Goal: Use online tool/utility: Utilize a website feature to perform a specific function

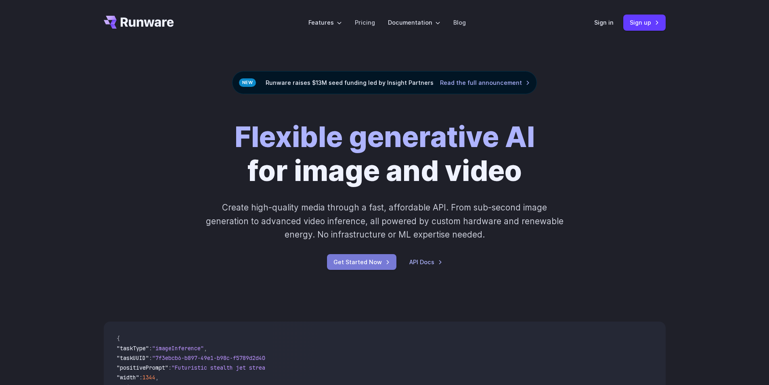
click at [361, 267] on link "Get Started Now" at bounding box center [361, 262] width 69 height 16
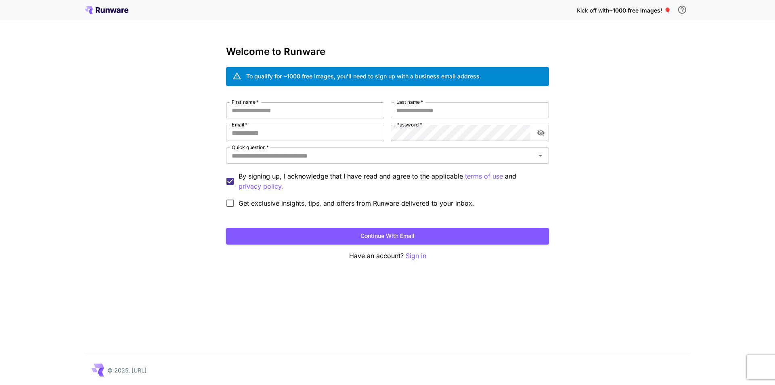
click at [341, 111] on input "First name   *" at bounding box center [305, 110] width 158 height 16
type input "*"
type input "*******"
type input "**********"
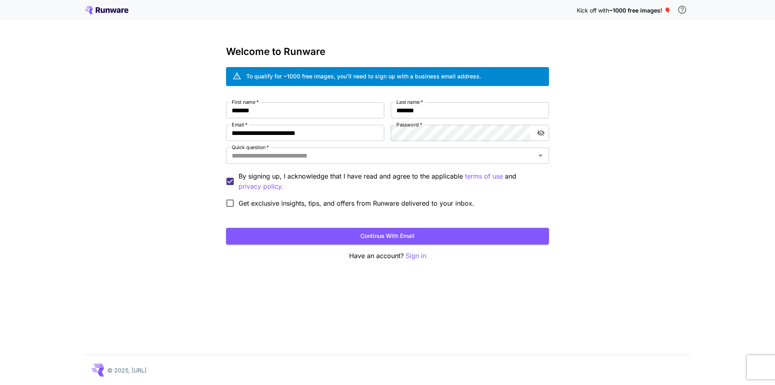
click at [439, 143] on div "**********" at bounding box center [387, 156] width 323 height 109
click at [362, 157] on input "Quick question   *" at bounding box center [380, 155] width 305 height 11
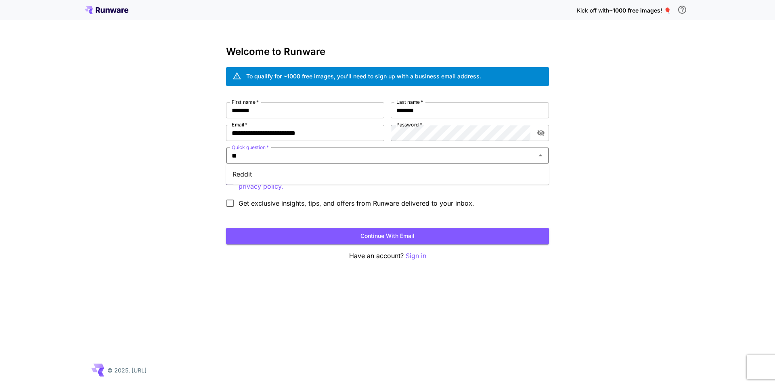
type input "***"
click at [340, 179] on li "Reddit" at bounding box center [387, 174] width 323 height 15
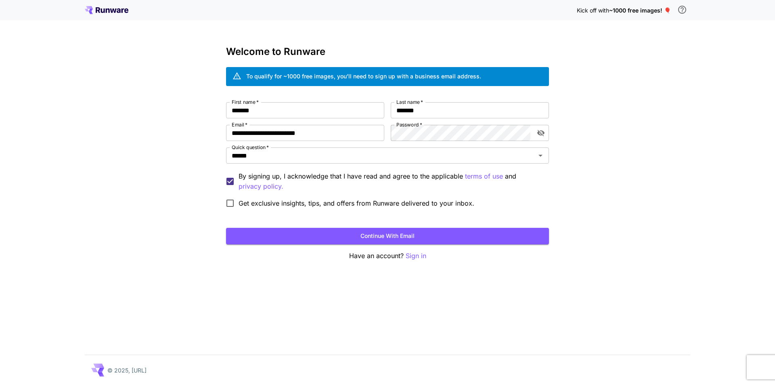
click at [327, 240] on button "Continue with email" at bounding box center [387, 236] width 323 height 17
click at [429, 236] on button "Continue with email" at bounding box center [387, 236] width 323 height 17
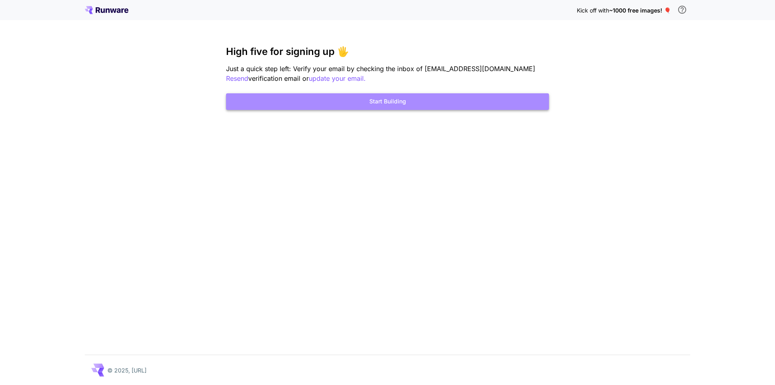
click at [387, 106] on button "Start Building" at bounding box center [387, 101] width 323 height 17
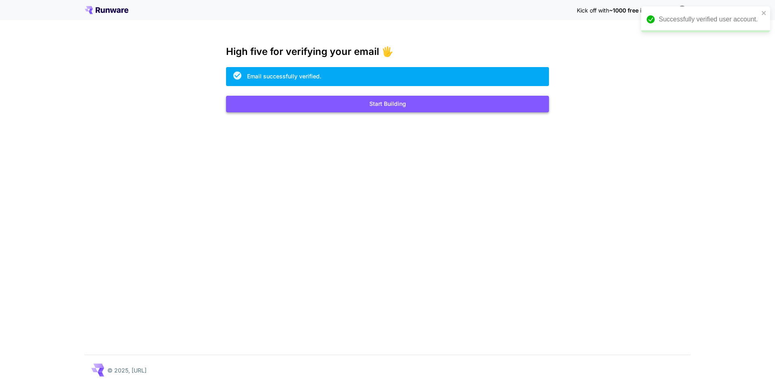
click at [409, 100] on button "Start Building" at bounding box center [387, 104] width 323 height 17
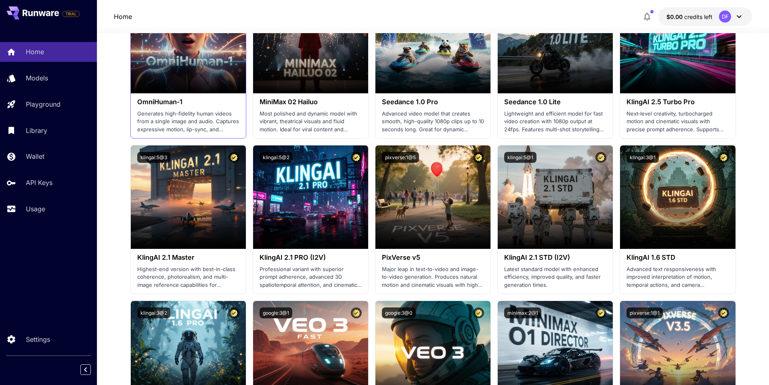
scroll to position [444, 0]
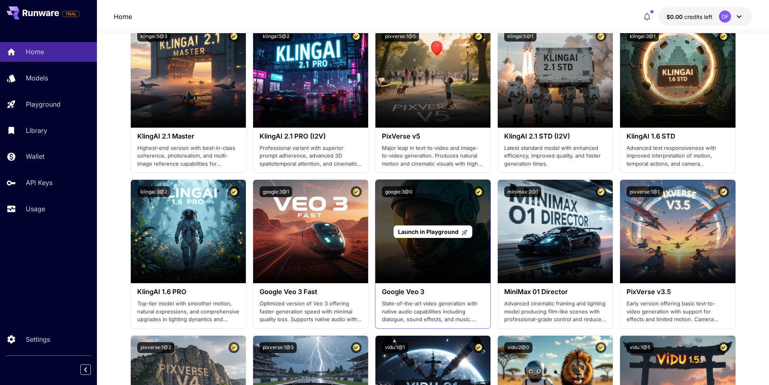
click at [470, 215] on div "Launch in Playground" at bounding box center [432, 231] width 115 height 103
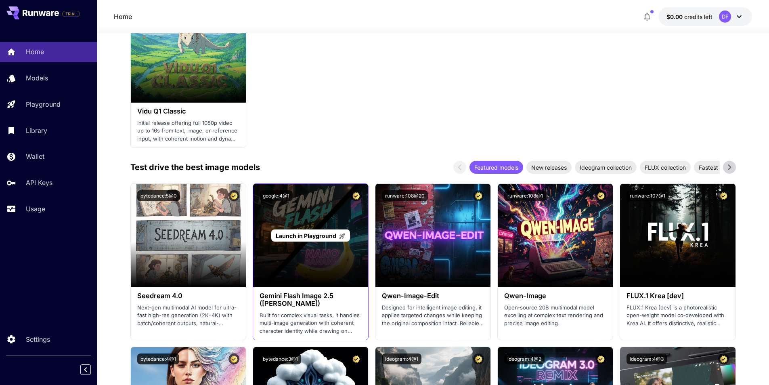
scroll to position [1049, 0]
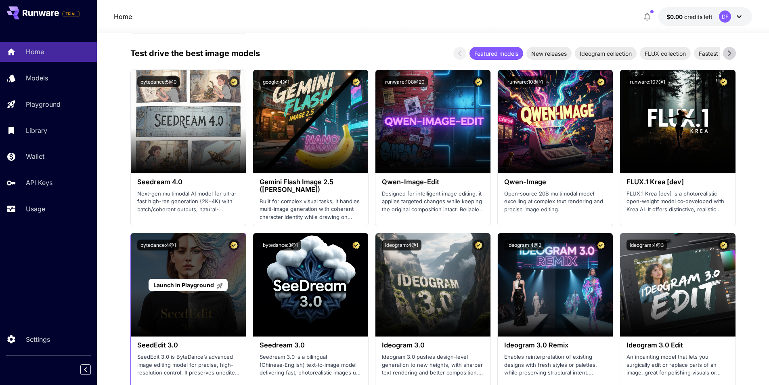
click at [215, 284] on span "Launch in Playground" at bounding box center [188, 284] width 70 height 7
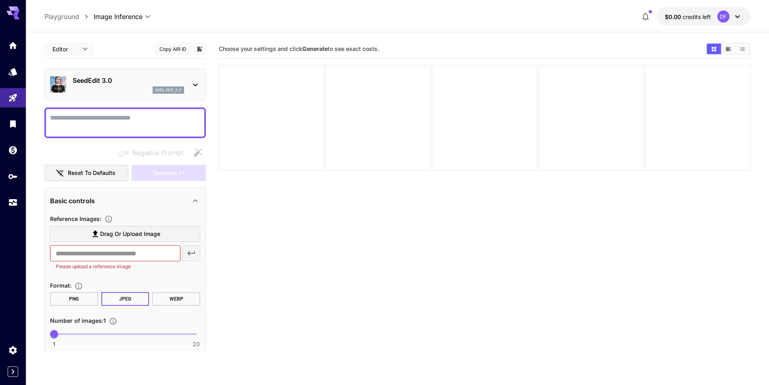
click at [148, 128] on textarea "Negative Prompt" at bounding box center [125, 122] width 150 height 19
click at [360, 16] on div "**********" at bounding box center [397, 16] width 706 height 19
click at [145, 257] on input "text" at bounding box center [115, 253] width 130 height 16
paste input "**********"
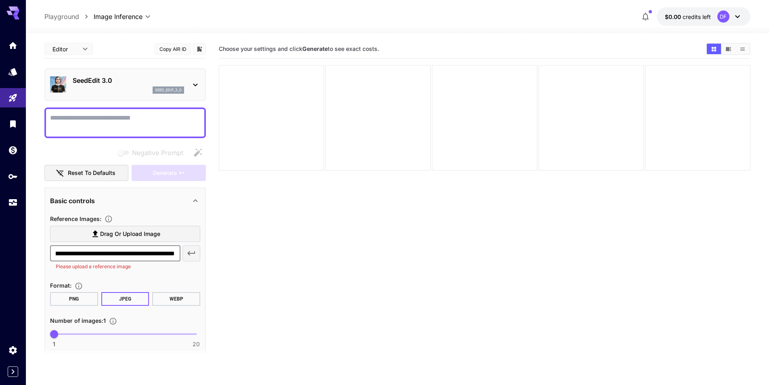
type input "**********"
click at [271, 305] on section "Choose your settings and click Generate to see exact costs." at bounding box center [484, 232] width 531 height 385
click at [154, 278] on div "**********" at bounding box center [125, 279] width 150 height 133
click at [86, 297] on button "PNG" at bounding box center [74, 299] width 48 height 14
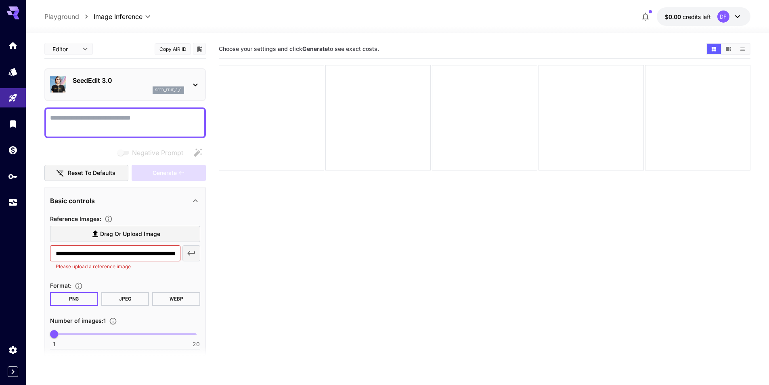
click at [125, 301] on button "JPEG" at bounding box center [125, 299] width 48 height 14
click at [130, 299] on button "JPEG" at bounding box center [125, 299] width 48 height 14
click at [100, 125] on textarea "Negative Prompt" at bounding box center [125, 122] width 150 height 19
click at [182, 279] on div "**********" at bounding box center [125, 279] width 150 height 133
click at [192, 253] on icon "button" at bounding box center [192, 253] width 8 height 4
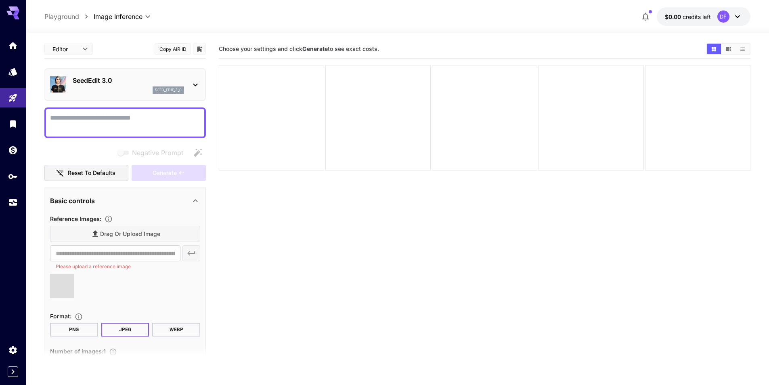
scroll to position [79, 0]
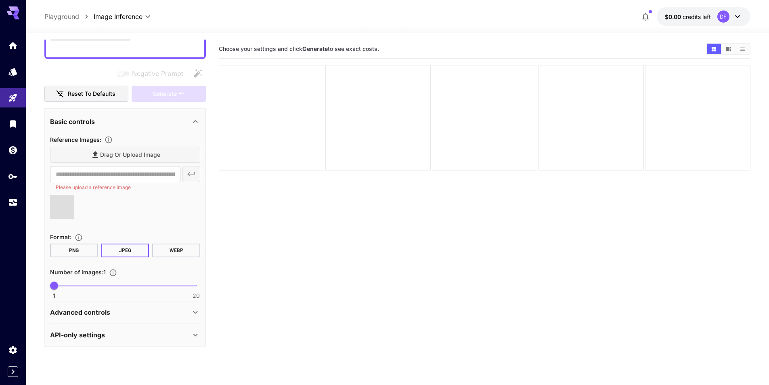
click at [69, 210] on span at bounding box center [62, 207] width 24 height 24
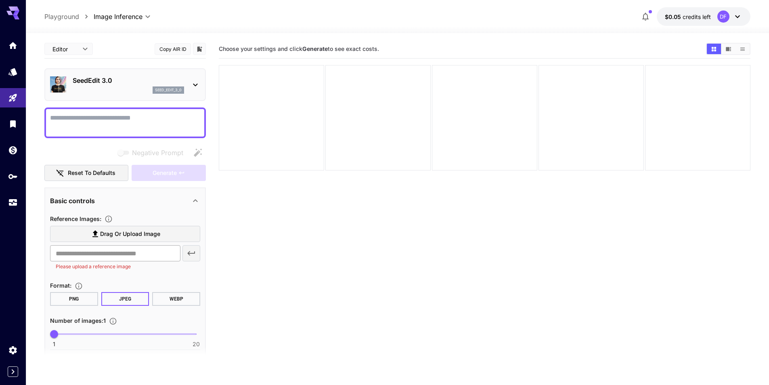
drag, startPoint x: 132, startPoint y: 254, endPoint x: 146, endPoint y: 254, distance: 13.7
click at [132, 254] on input "text" at bounding box center [115, 253] width 130 height 16
click at [156, 259] on input "text" at bounding box center [115, 253] width 130 height 16
paste input "**********"
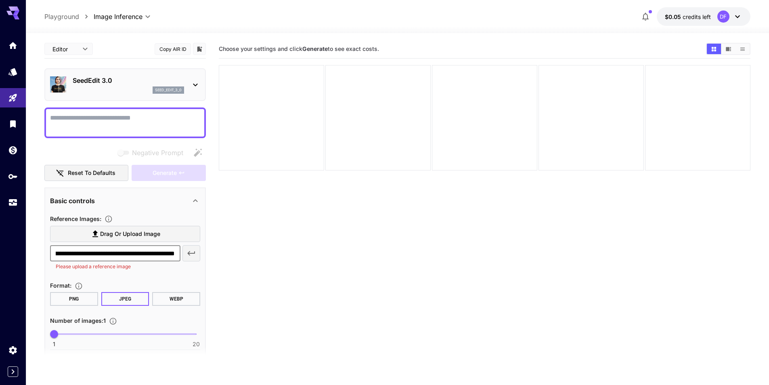
type input "**********"
click at [189, 255] on icon "button" at bounding box center [191, 253] width 10 height 10
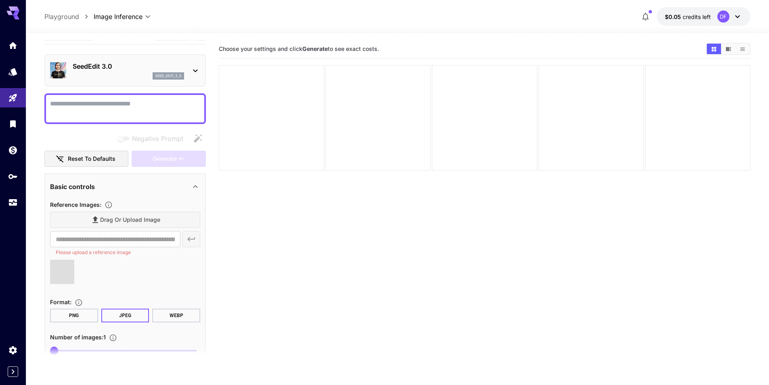
scroll to position [0, 0]
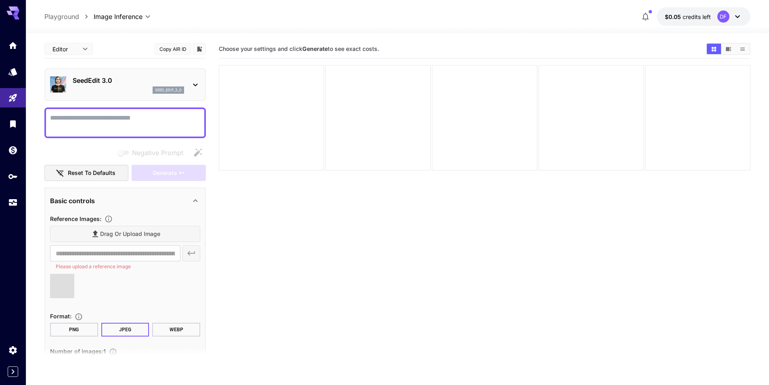
click at [128, 124] on textarea "Negative Prompt" at bounding box center [125, 122] width 150 height 19
click at [55, 280] on span at bounding box center [62, 286] width 24 height 24
click at [151, 128] on textarea "Negative Prompt" at bounding box center [125, 122] width 150 height 19
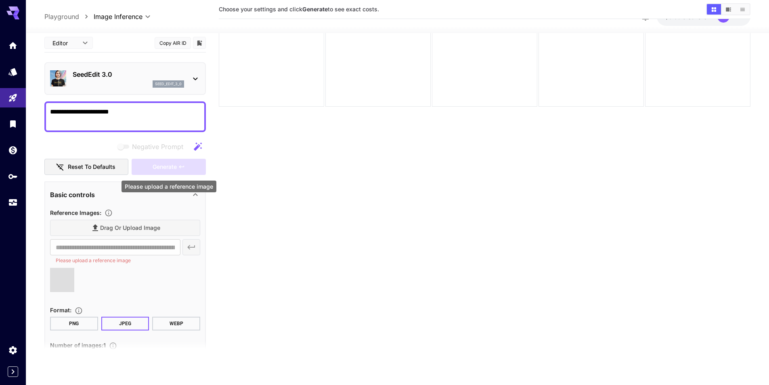
type textarea "**********"
click at [180, 172] on div "Generate" at bounding box center [169, 167] width 74 height 17
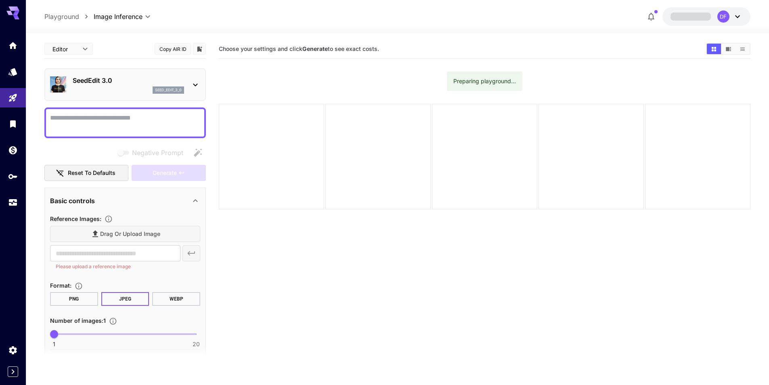
click at [154, 232] on div "Drag or upload image" at bounding box center [125, 234] width 150 height 17
click at [133, 233] on div "Drag or upload image" at bounding box center [125, 234] width 150 height 17
click at [128, 236] on div "Drag or upload image" at bounding box center [125, 234] width 150 height 17
click at [134, 231] on span "Drag or upload image" at bounding box center [130, 234] width 60 height 10
click at [0, 0] on input "Drag or upload image" at bounding box center [0, 0] width 0 height 0
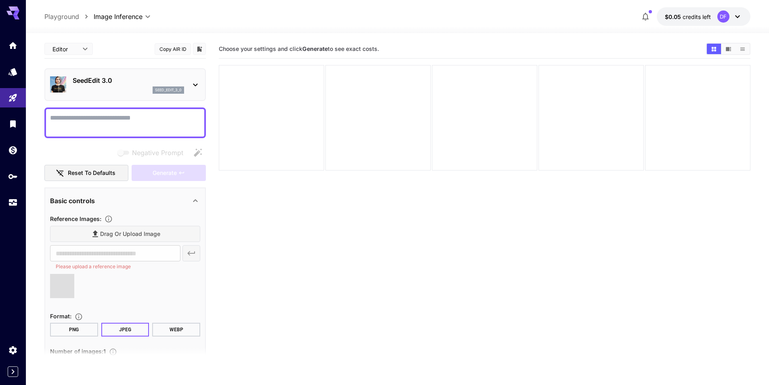
type input "**********"
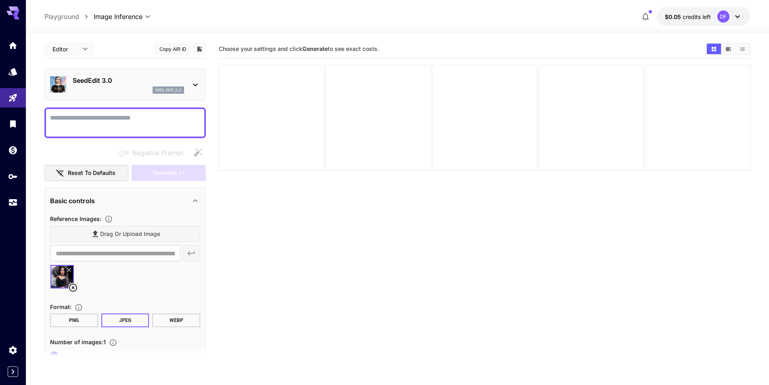
click at [140, 118] on textarea "Negative Prompt" at bounding box center [125, 122] width 150 height 19
click at [175, 173] on span "Generate" at bounding box center [165, 173] width 24 height 10
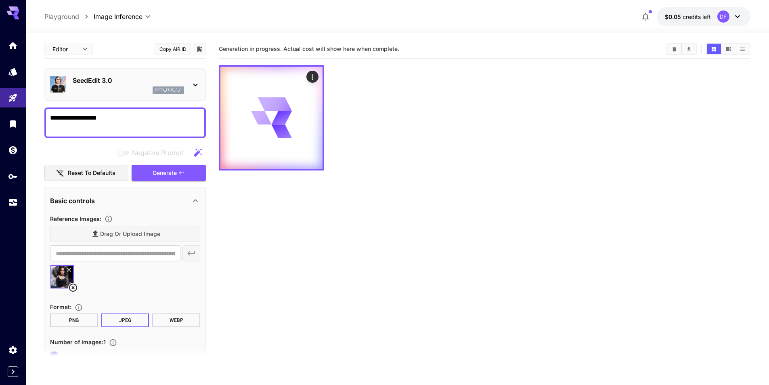
click at [734, 18] on icon at bounding box center [737, 17] width 10 height 10
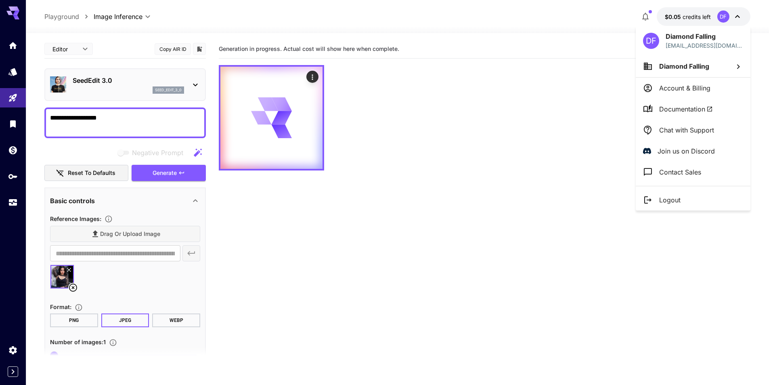
click at [674, 20] on div at bounding box center [387, 192] width 775 height 385
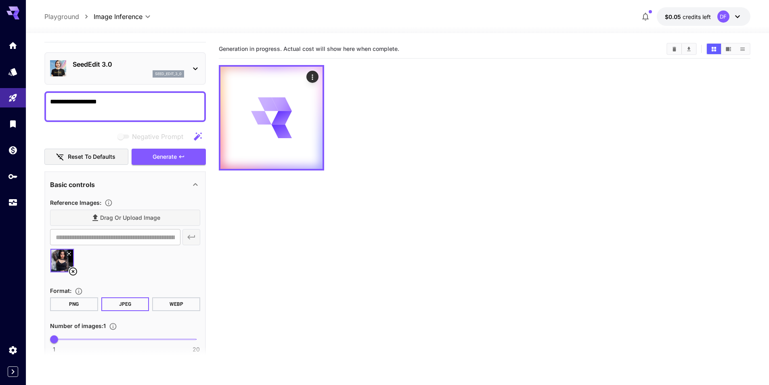
scroll to position [70, 0]
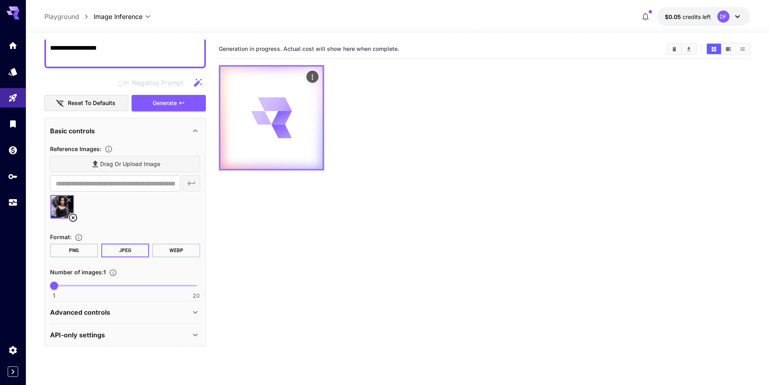
click at [288, 114] on icon at bounding box center [281, 118] width 21 height 14
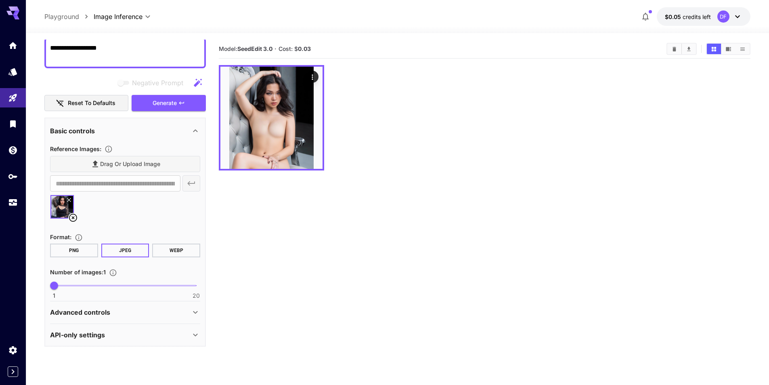
click at [524, 241] on section "Model: SeedEdit 3.0 · Cost: $ 0.03" at bounding box center [484, 232] width 531 height 385
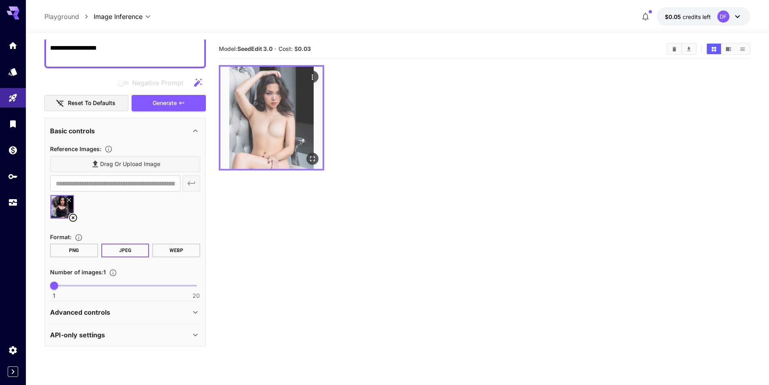
click at [283, 130] on img at bounding box center [271, 118] width 102 height 102
click at [314, 157] on icon "Open in fullscreen" at bounding box center [312, 159] width 8 height 8
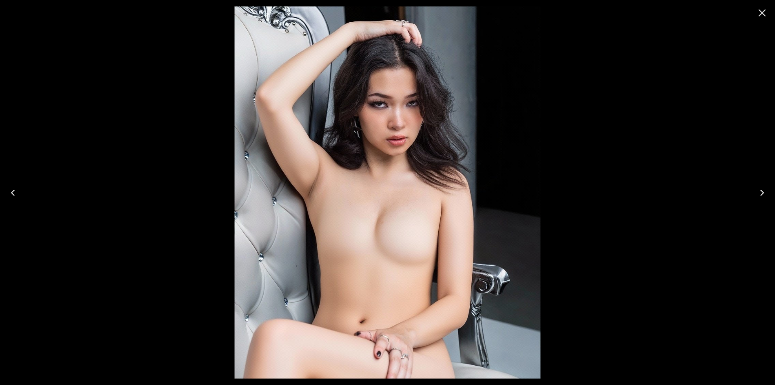
click at [752, 9] on div at bounding box center [762, 13] width 26 height 26
click at [760, 12] on icon "Close" at bounding box center [761, 12] width 13 height 13
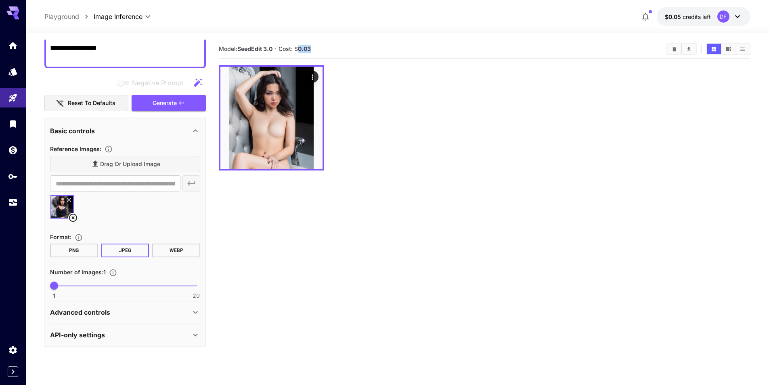
drag, startPoint x: 314, startPoint y: 48, endPoint x: 328, endPoint y: 66, distance: 22.8
click at [315, 48] on section "Model: SeedEdit 3.0 · Cost: $ 0.03" at bounding box center [439, 49] width 441 height 10
click at [150, 55] on div "Negative prompts are not compatible with the selected model." at bounding box center [152, 62] width 121 height 20
click at [117, 48] on textarea "**********" at bounding box center [125, 52] width 150 height 19
type textarea "**********"
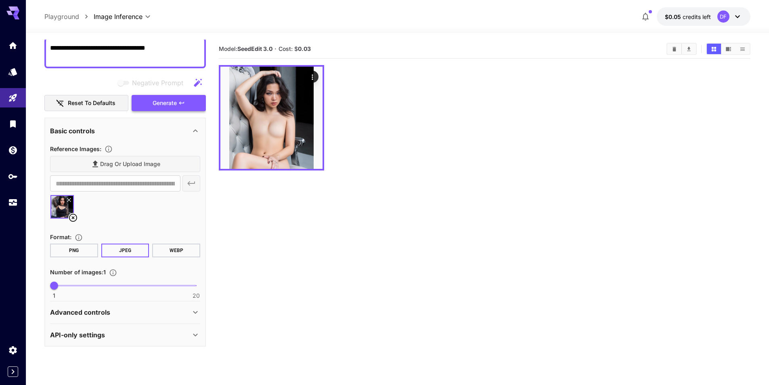
click at [184, 109] on button "Generate" at bounding box center [169, 103] width 74 height 17
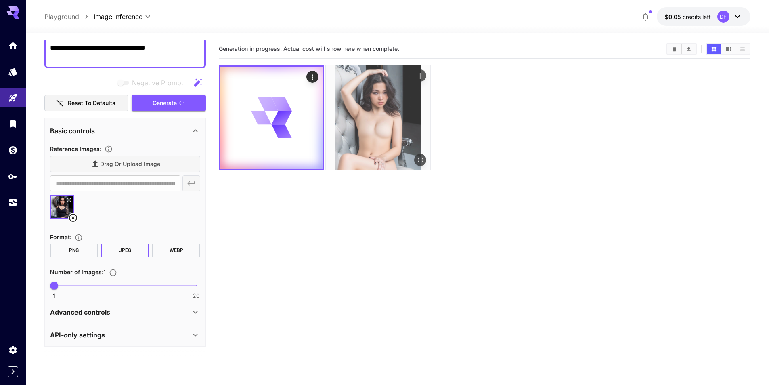
click at [423, 76] on icon "Actions" at bounding box center [420, 76] width 8 height 8
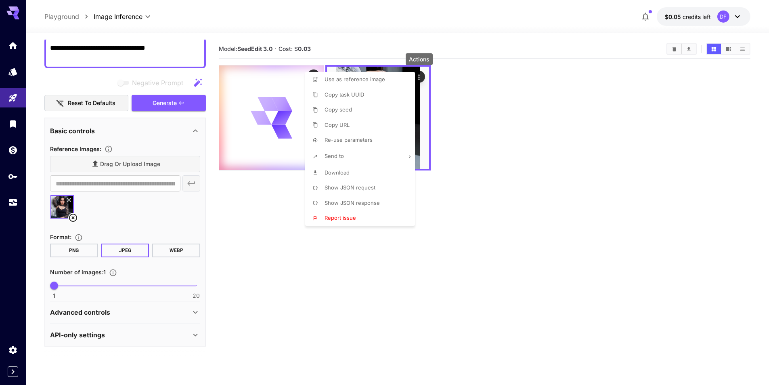
click at [483, 125] on div at bounding box center [387, 192] width 775 height 385
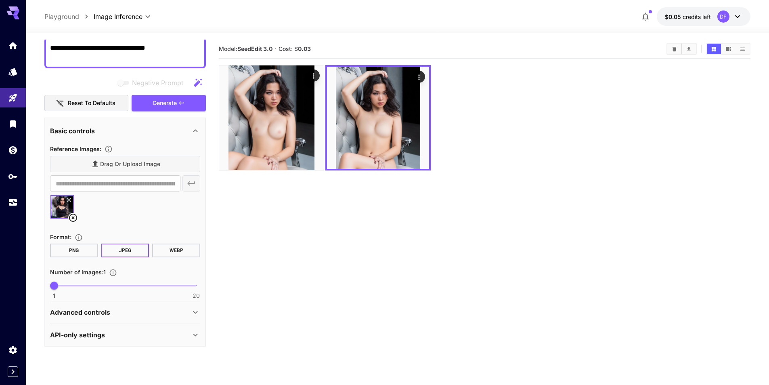
click at [469, 267] on section "Model: SeedEdit 3.0 · Cost: $ 0.03" at bounding box center [484, 232] width 531 height 385
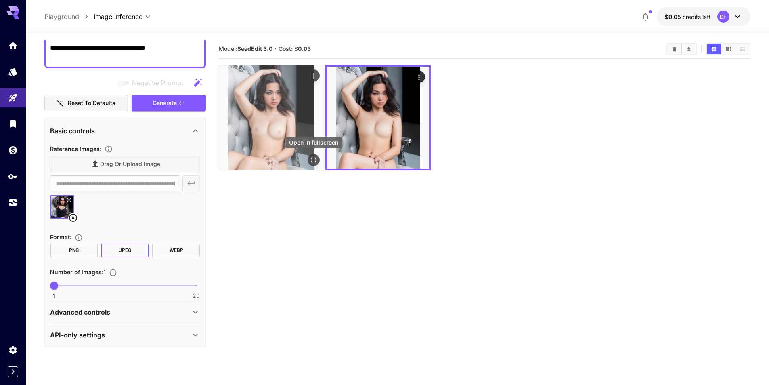
click at [314, 162] on icon "Open in fullscreen" at bounding box center [313, 159] width 5 height 5
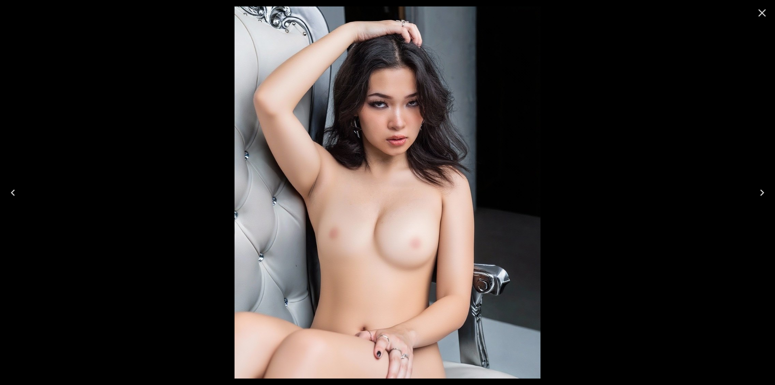
click at [762, 13] on icon "Close" at bounding box center [762, 13] width 8 height 8
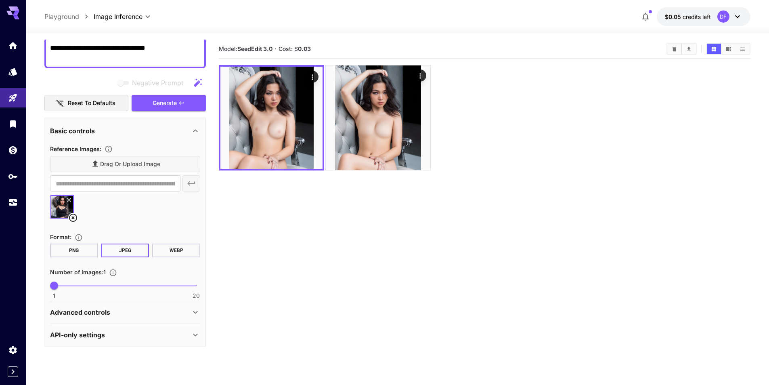
click at [675, 22] on button "$0.05 credits left DF" at bounding box center [704, 16] width 94 height 19
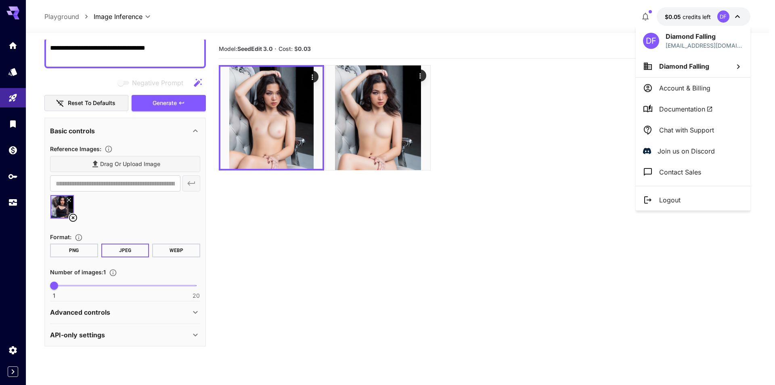
click at [579, 165] on div at bounding box center [387, 192] width 775 height 385
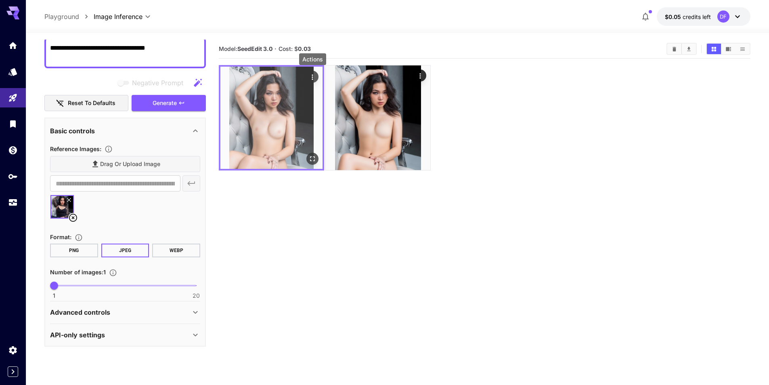
click at [312, 75] on icon "Actions" at bounding box center [312, 77] width 8 height 8
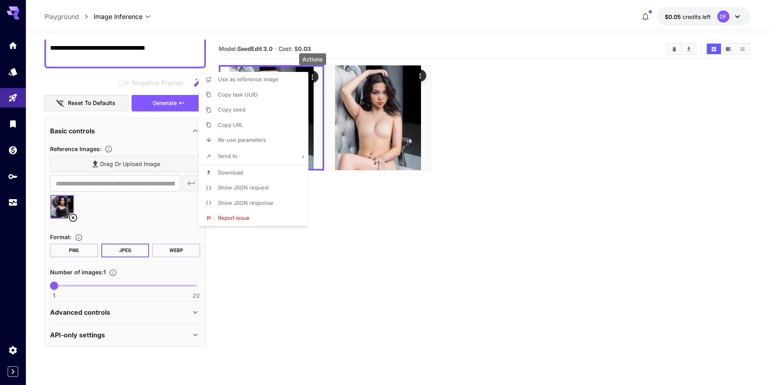
click at [413, 238] on div at bounding box center [387, 192] width 775 height 385
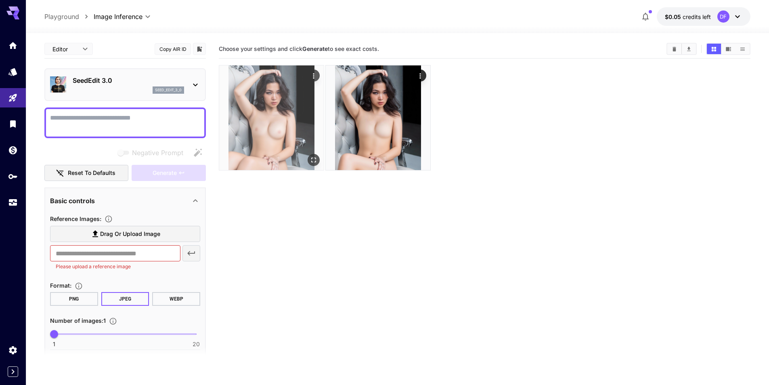
drag, startPoint x: 294, startPoint y: 96, endPoint x: 280, endPoint y: 153, distance: 58.2
click at [256, 225] on section "Choose your settings and click Generate to see exact costs." at bounding box center [484, 232] width 531 height 385
click at [313, 76] on icon "Actions" at bounding box center [314, 76] width 8 height 8
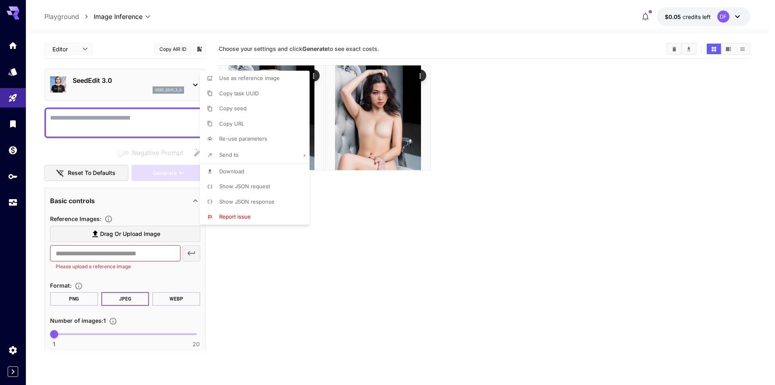
click at [437, 227] on div at bounding box center [387, 192] width 775 height 385
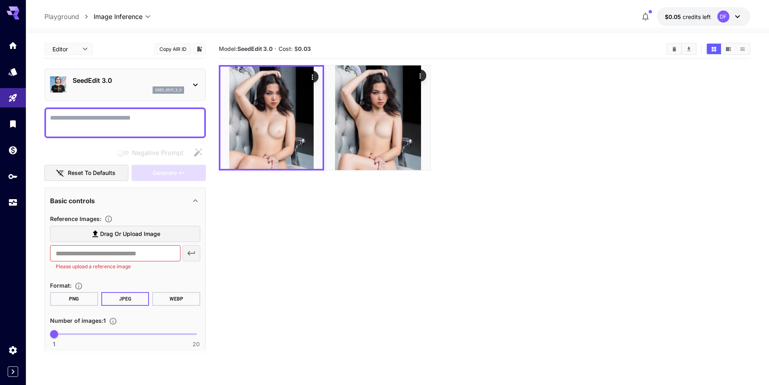
click at [727, 13] on div "DF" at bounding box center [723, 16] width 12 height 12
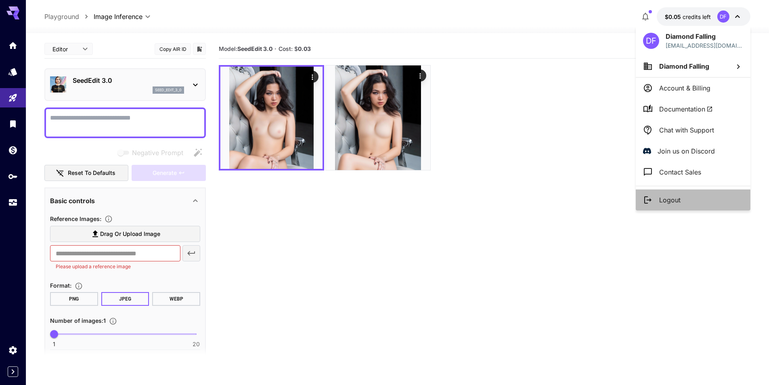
click at [704, 198] on li "Logout" at bounding box center [693, 199] width 115 height 21
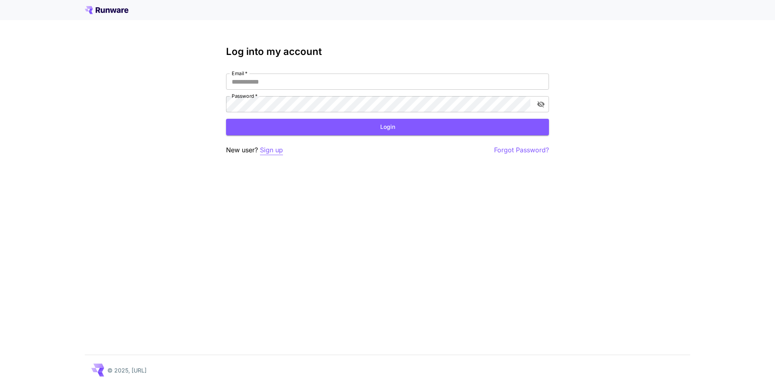
click at [271, 151] on p "Sign up" at bounding box center [271, 150] width 23 height 10
